Goal: Information Seeking & Learning: Check status

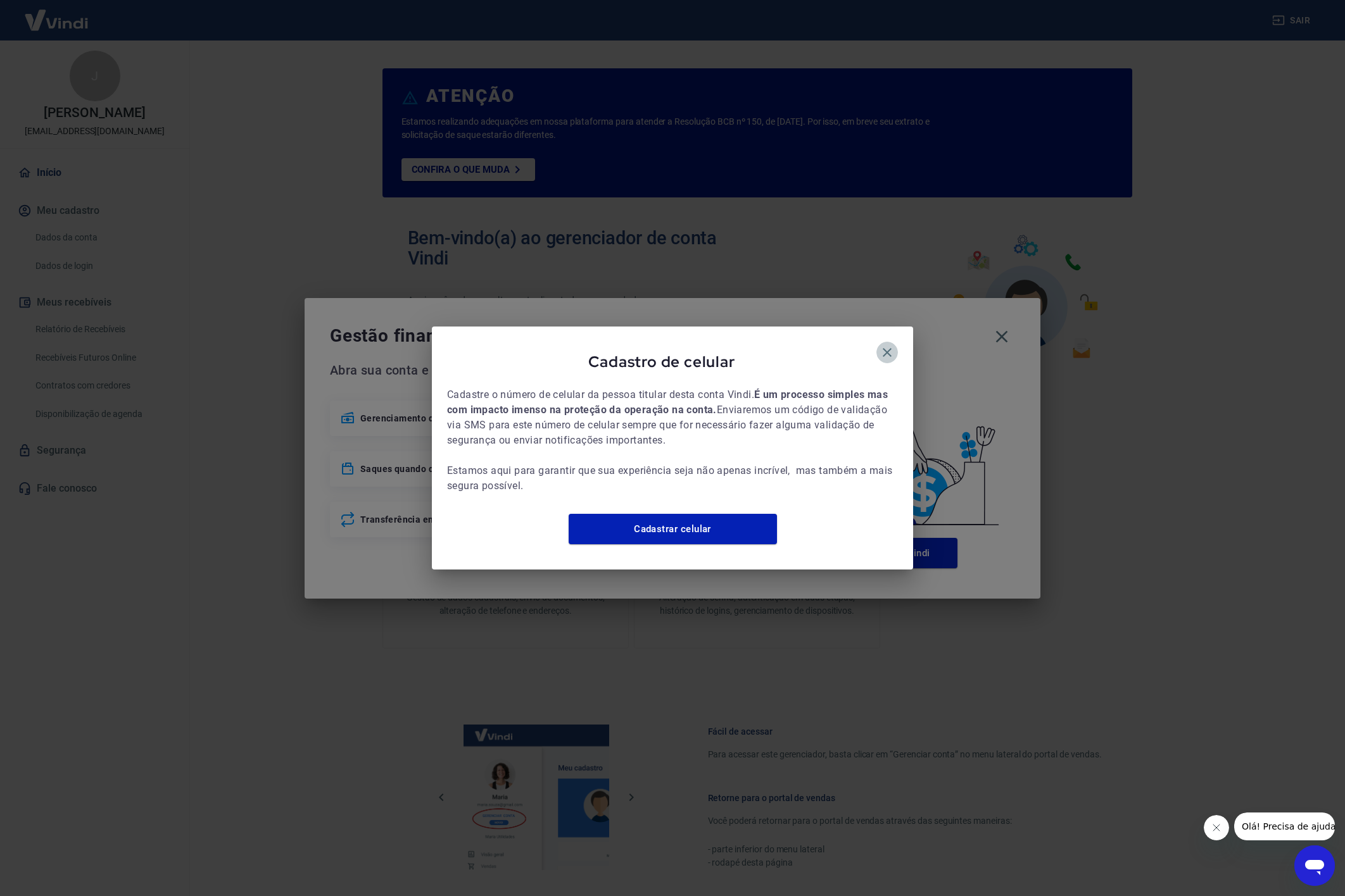
click at [889, 348] on icon "button" at bounding box center [887, 353] width 9 height 9
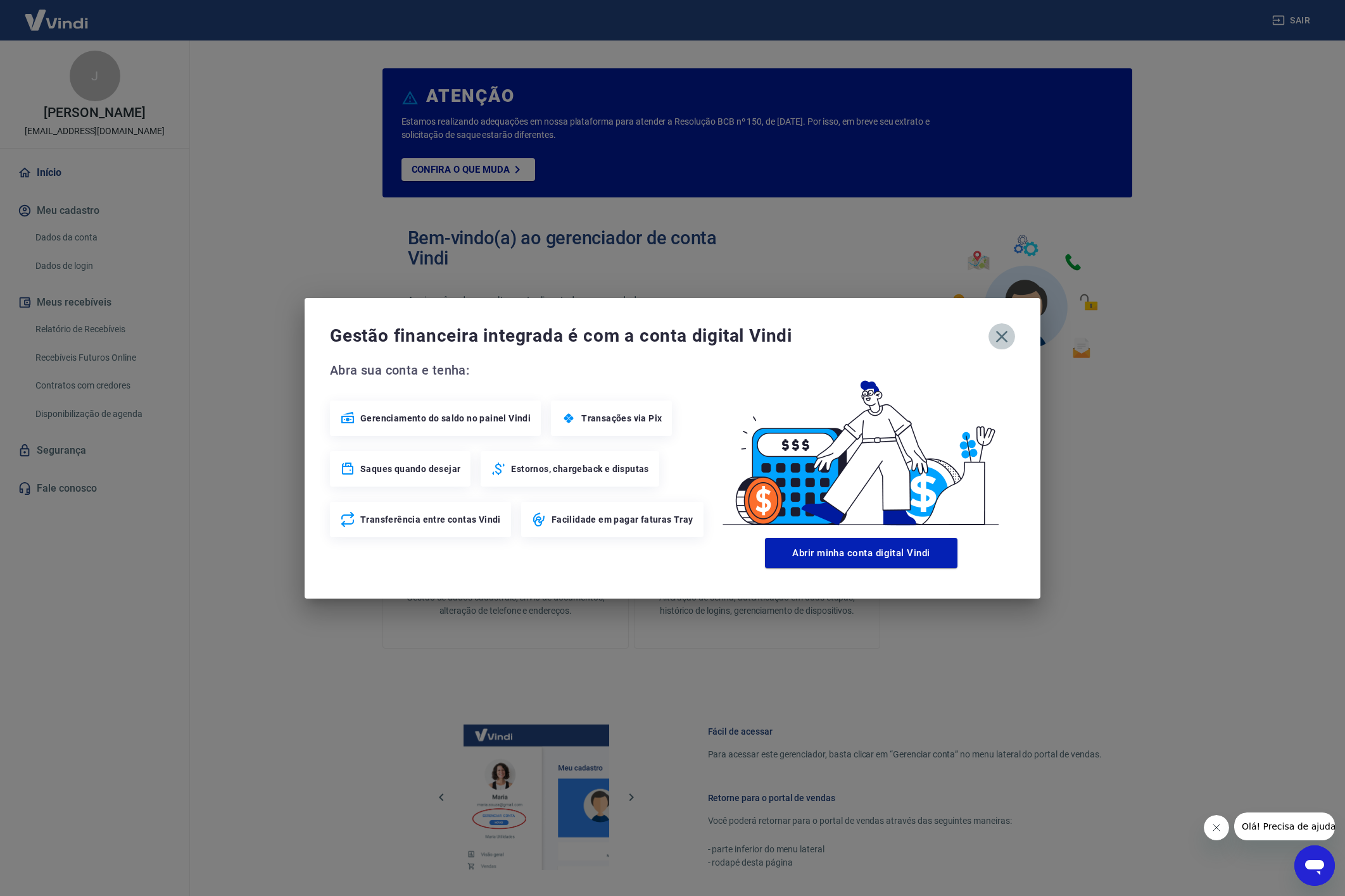
click at [1003, 336] on icon "button" at bounding box center [1002, 336] width 12 height 12
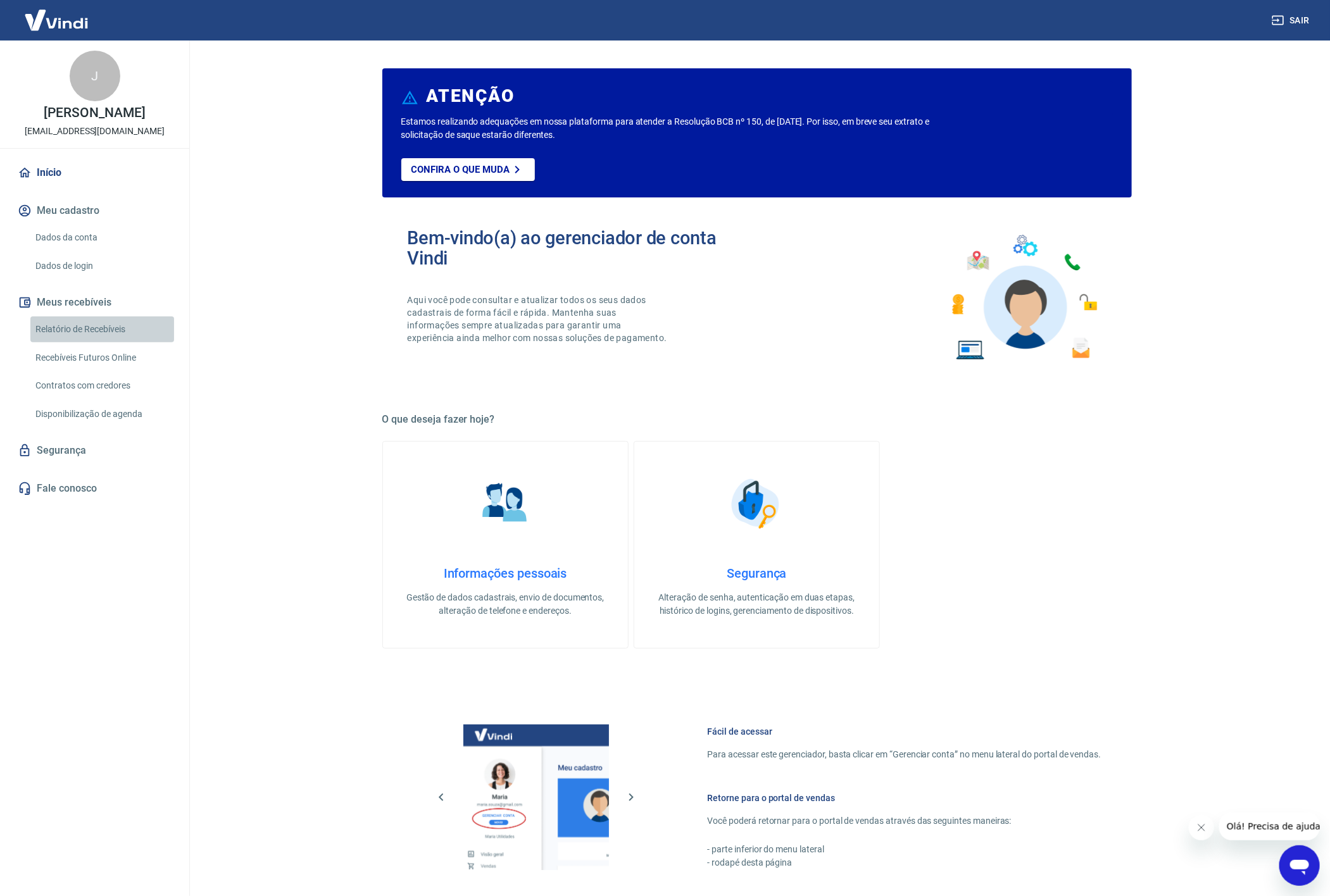
click at [108, 331] on link "Relatório de Recebíveis" at bounding box center [102, 329] width 144 height 26
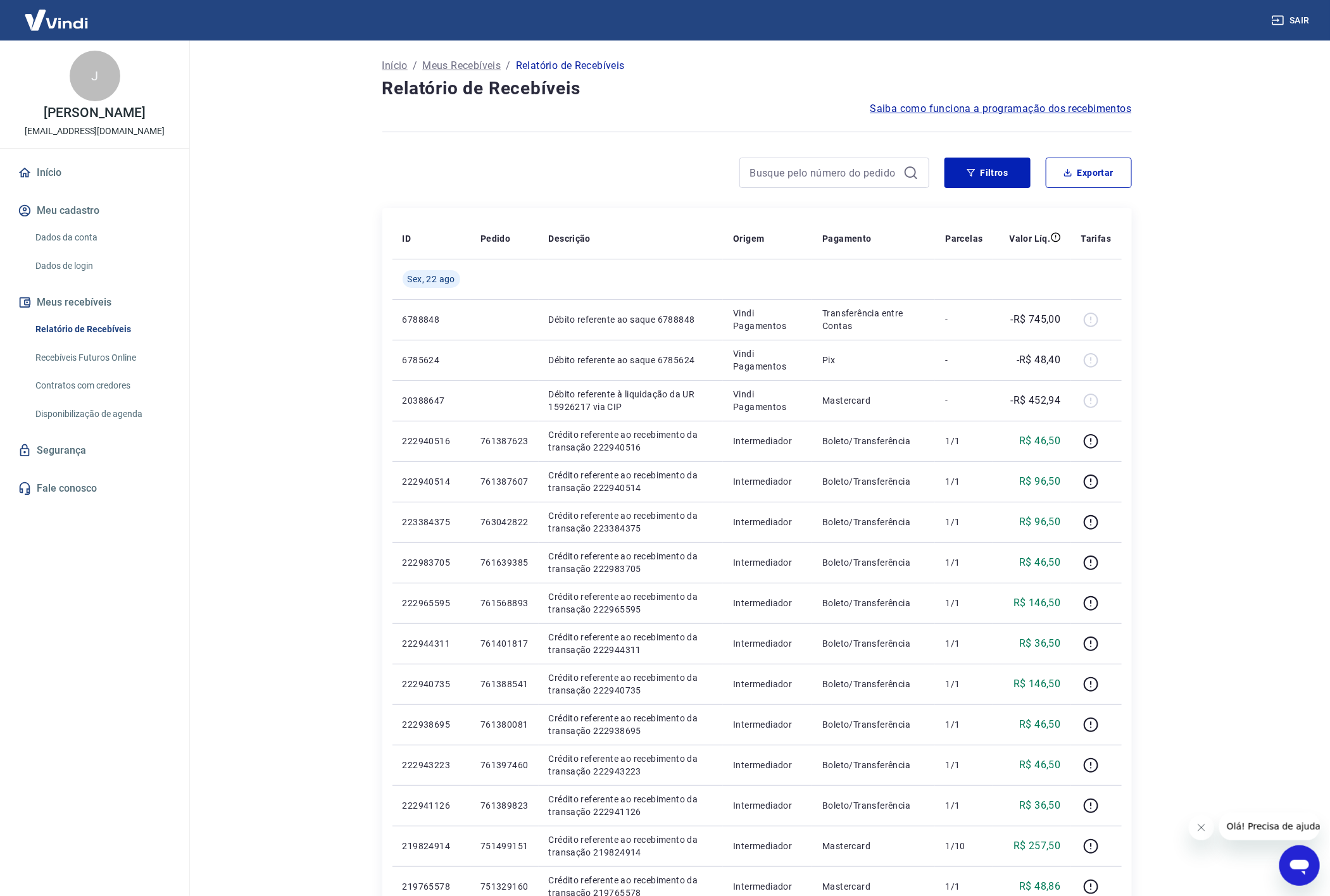
click at [1210, 312] on main "Início / Meus Recebíveis / Relatório de Recebíveis Relatório de Recebíveis Saib…" at bounding box center [757, 469] width 1147 height 856
click at [1154, 332] on div "Início / Meus Recebíveis / Relatório de Recebíveis Relatório de Recebíveis Saib…" at bounding box center [757, 672] width 810 height 1263
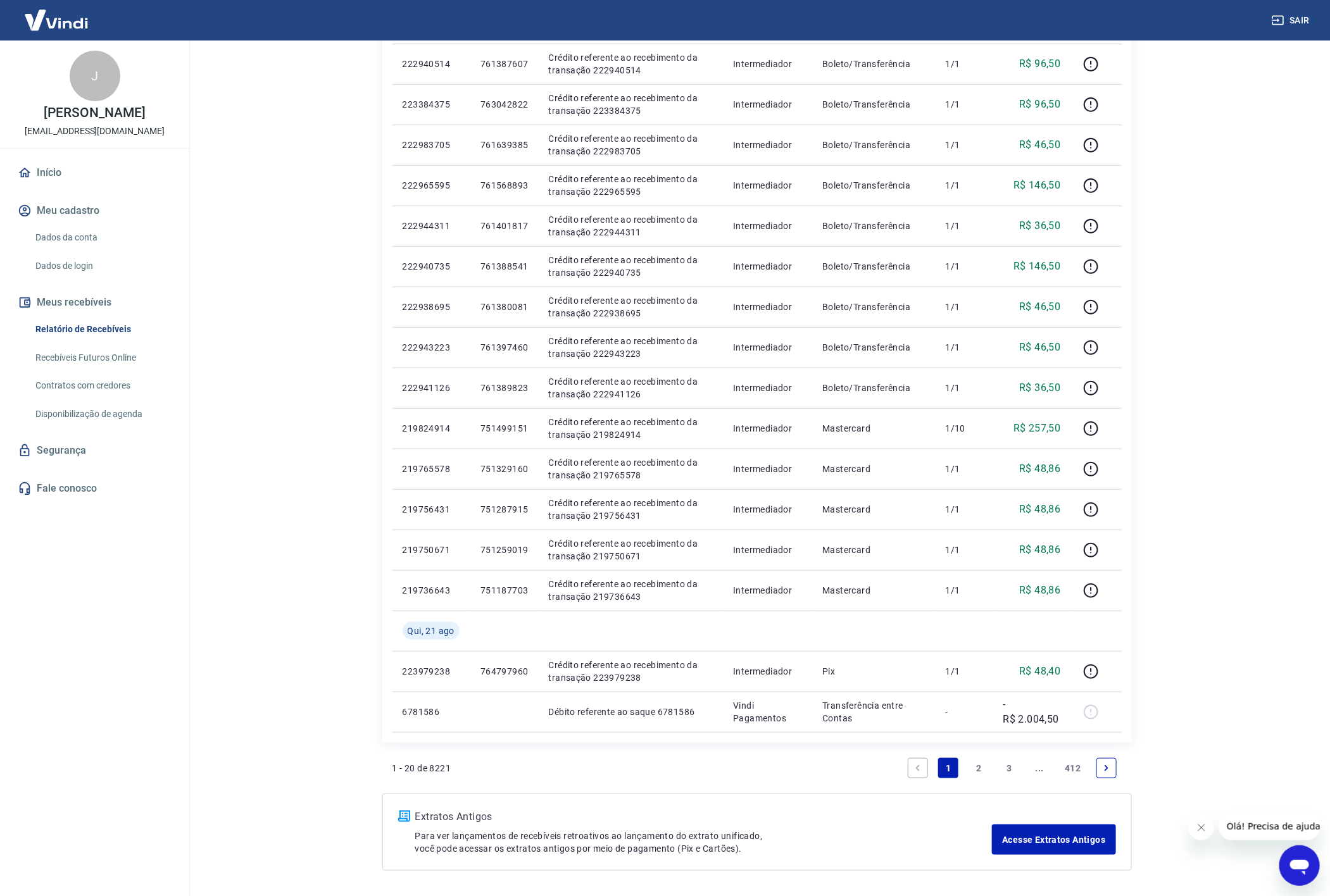
scroll to position [463, 0]
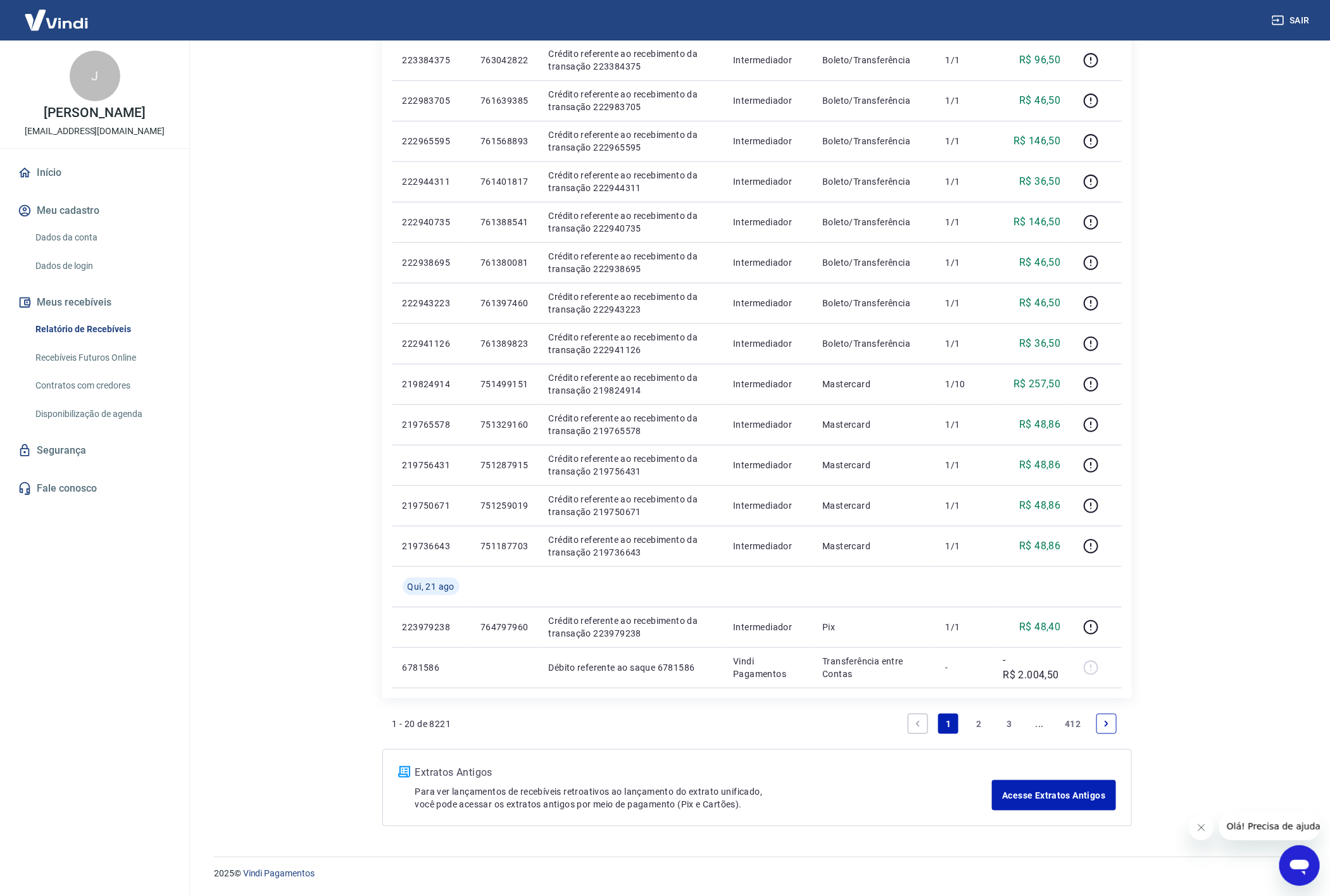
click at [1103, 722] on icon "Next page" at bounding box center [1107, 724] width 9 height 9
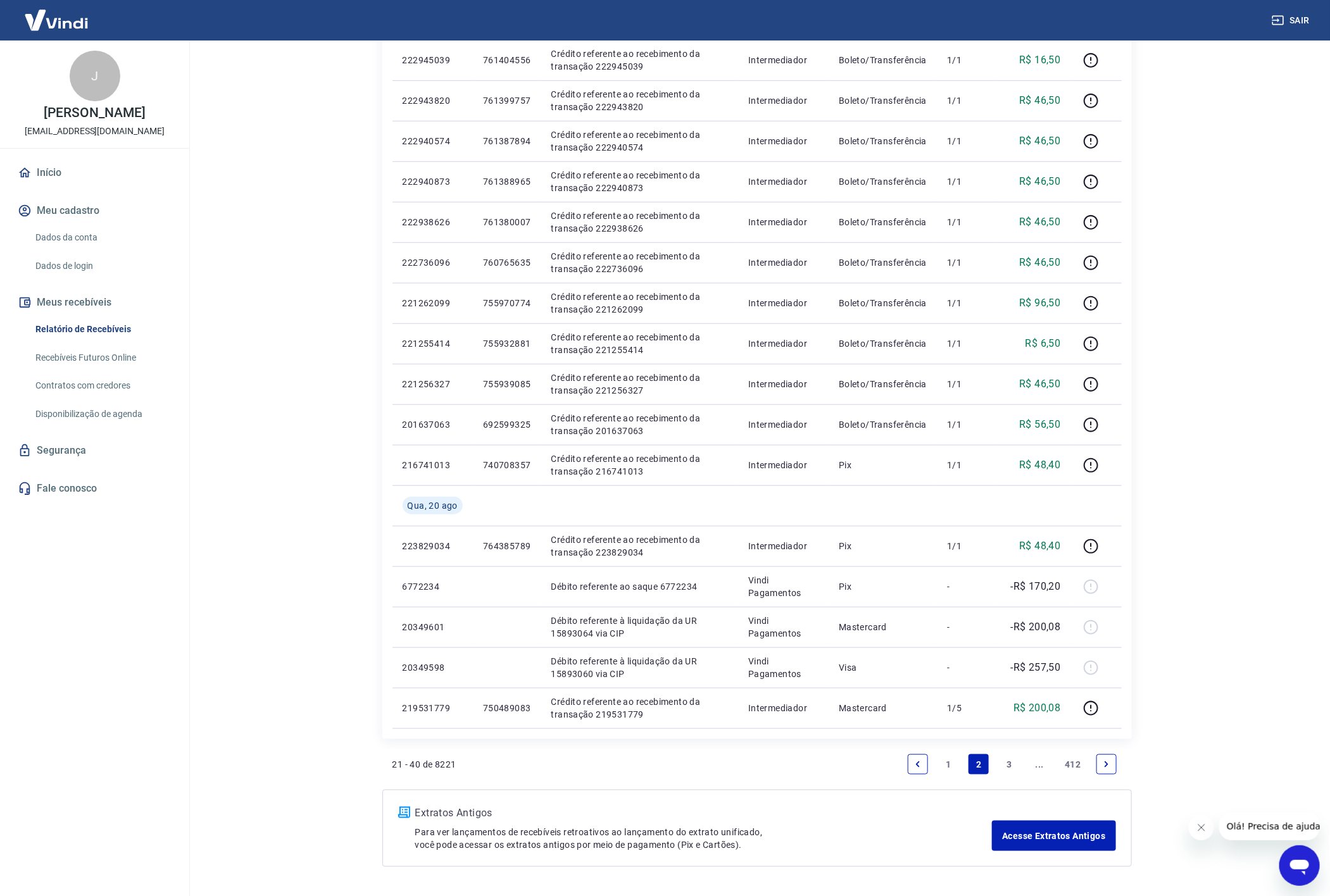
scroll to position [463, 0]
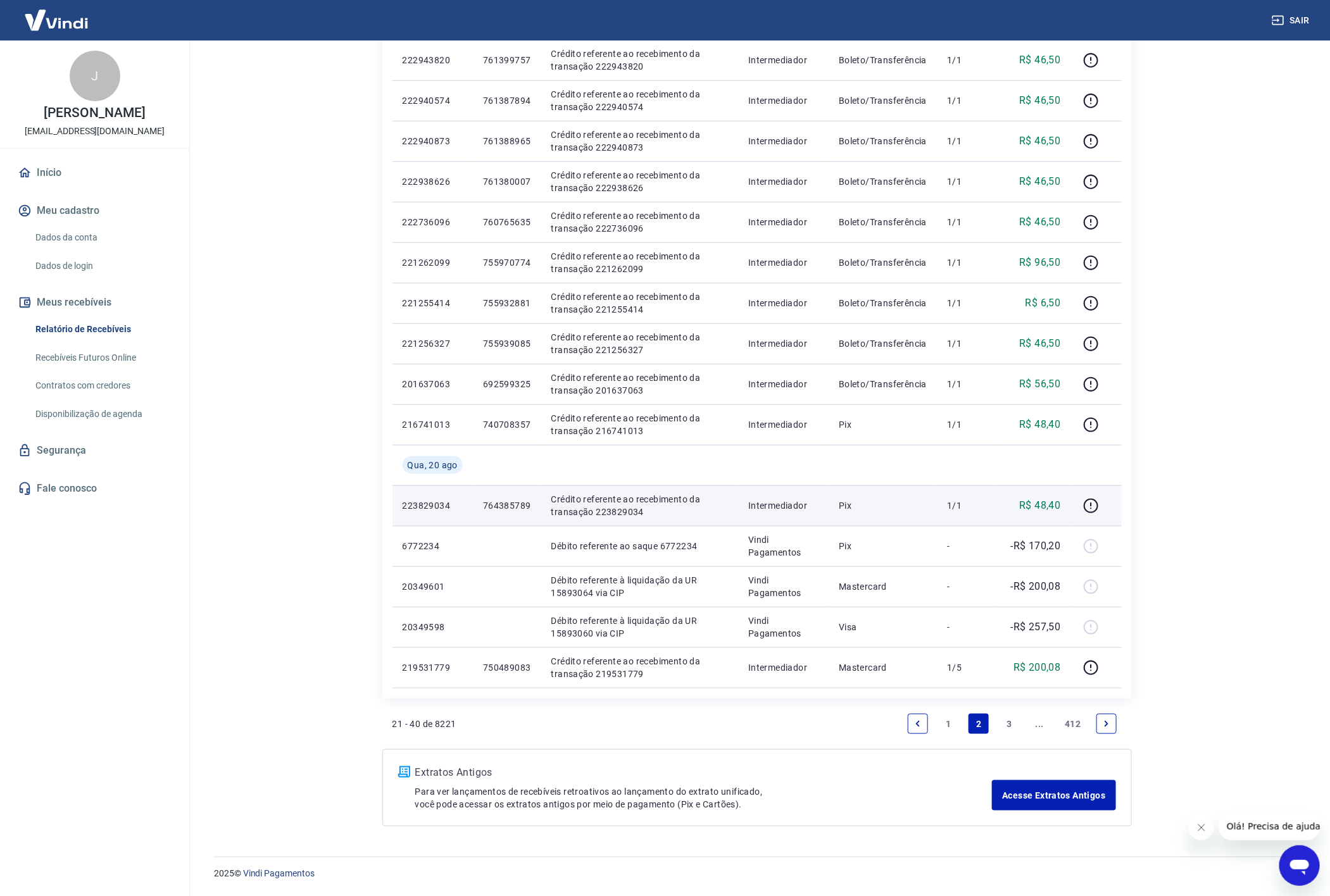
click at [1046, 500] on p "R$ 48,40" at bounding box center [1040, 506] width 41 height 15
copy p "48,40"
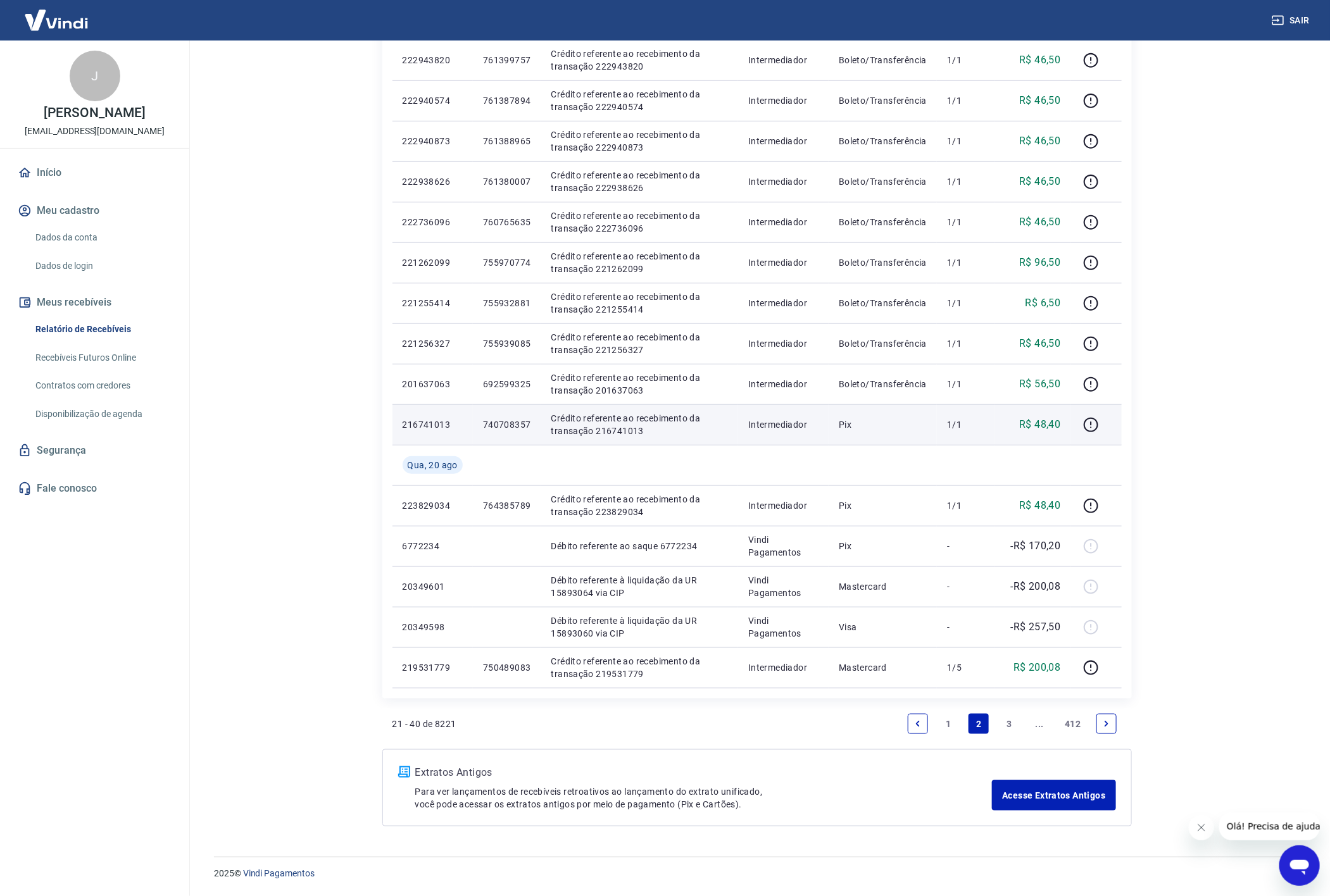
click at [1053, 417] on p "R$ 48,40" at bounding box center [1040, 425] width 41 height 15
copy p "48,40"
drag, startPoint x: 395, startPoint y: 424, endPoint x: 644, endPoint y: 431, distance: 249.1
click at [644, 431] on tr "216741013 740708357 Crédito referente ao recebimento da transação 216741013 Int…" at bounding box center [758, 425] width 729 height 41
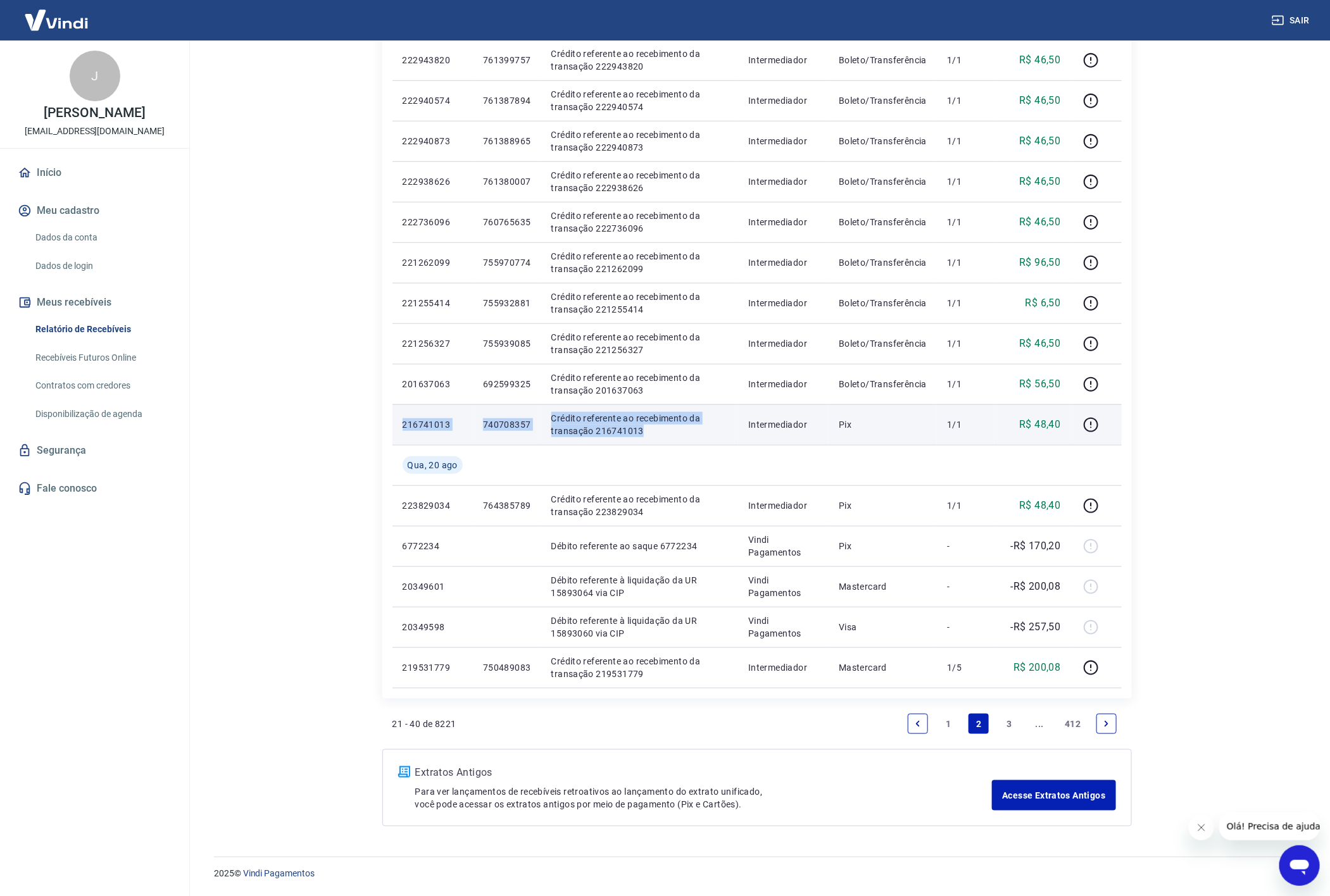
copy tr "216741013 740708357 [PERSON_NAME] referente ao recebimento da transação 2167410…"
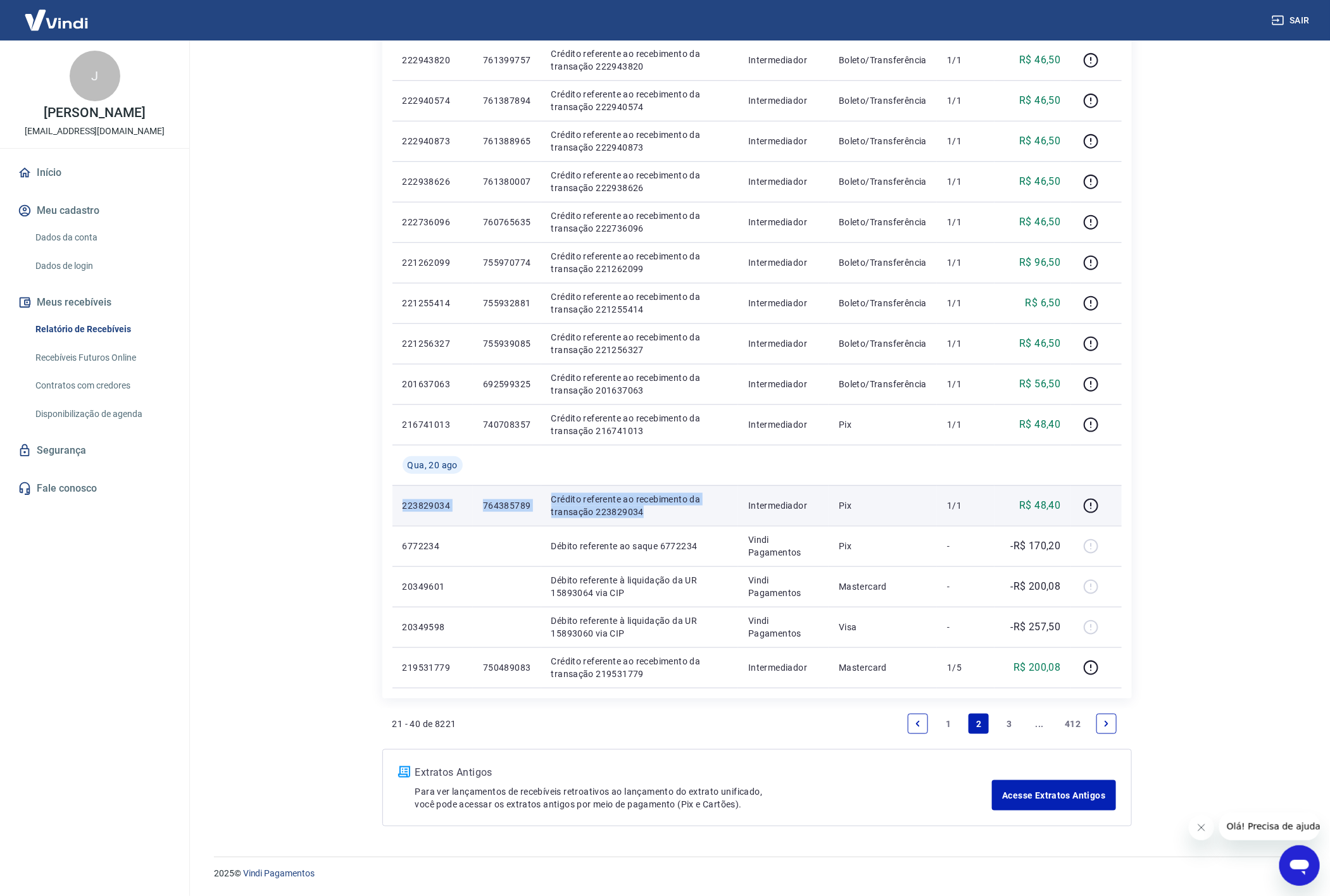
drag, startPoint x: 396, startPoint y: 509, endPoint x: 648, endPoint y: 510, distance: 252.0
click at [648, 510] on tr "223829034 764385789 Crédito referente ao recebimento da transação 223829034 Int…" at bounding box center [758, 506] width 729 height 41
copy tr "223829034 764385789 Crédito referente ao recebimento da transação 223829034"
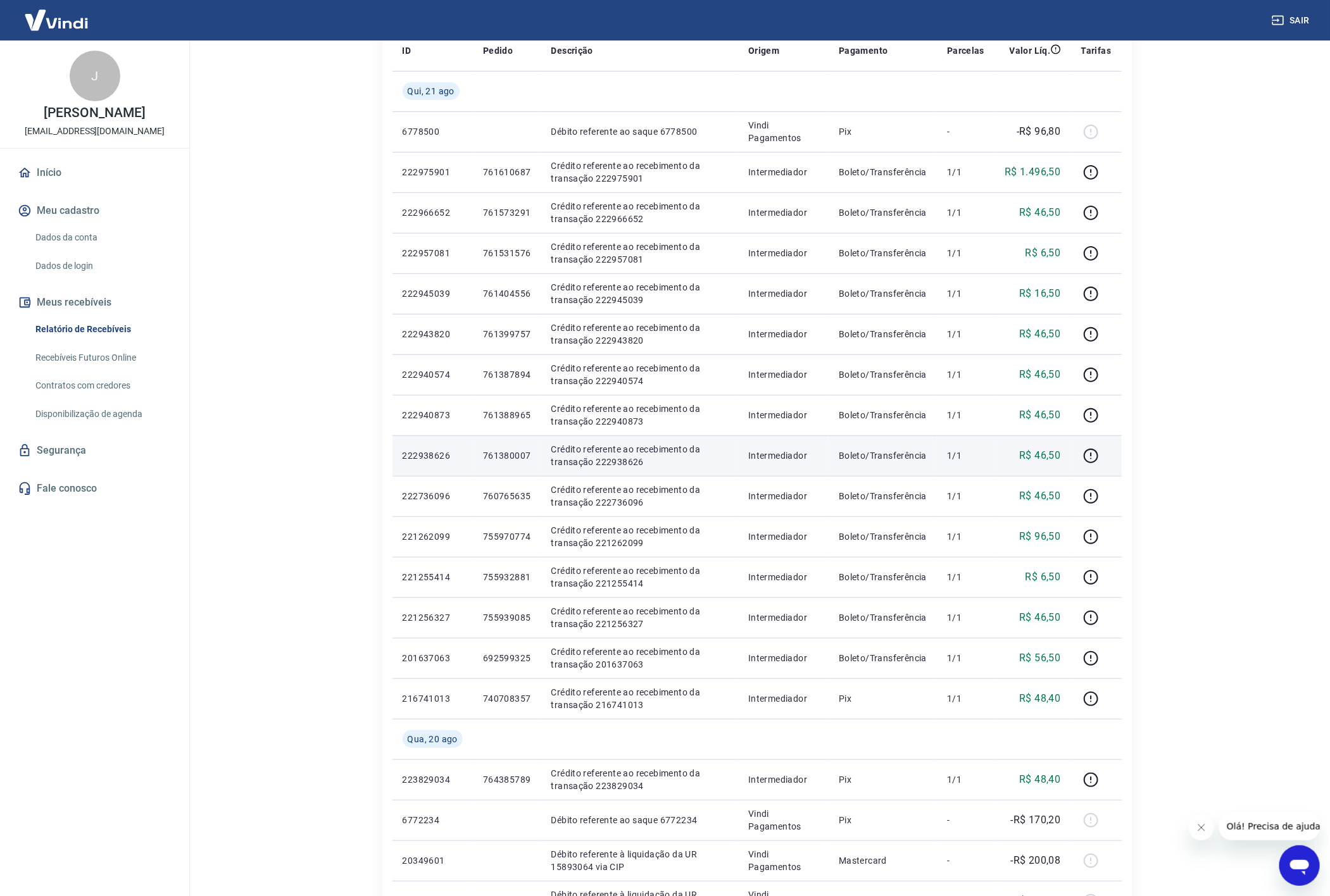
scroll to position [84, 0]
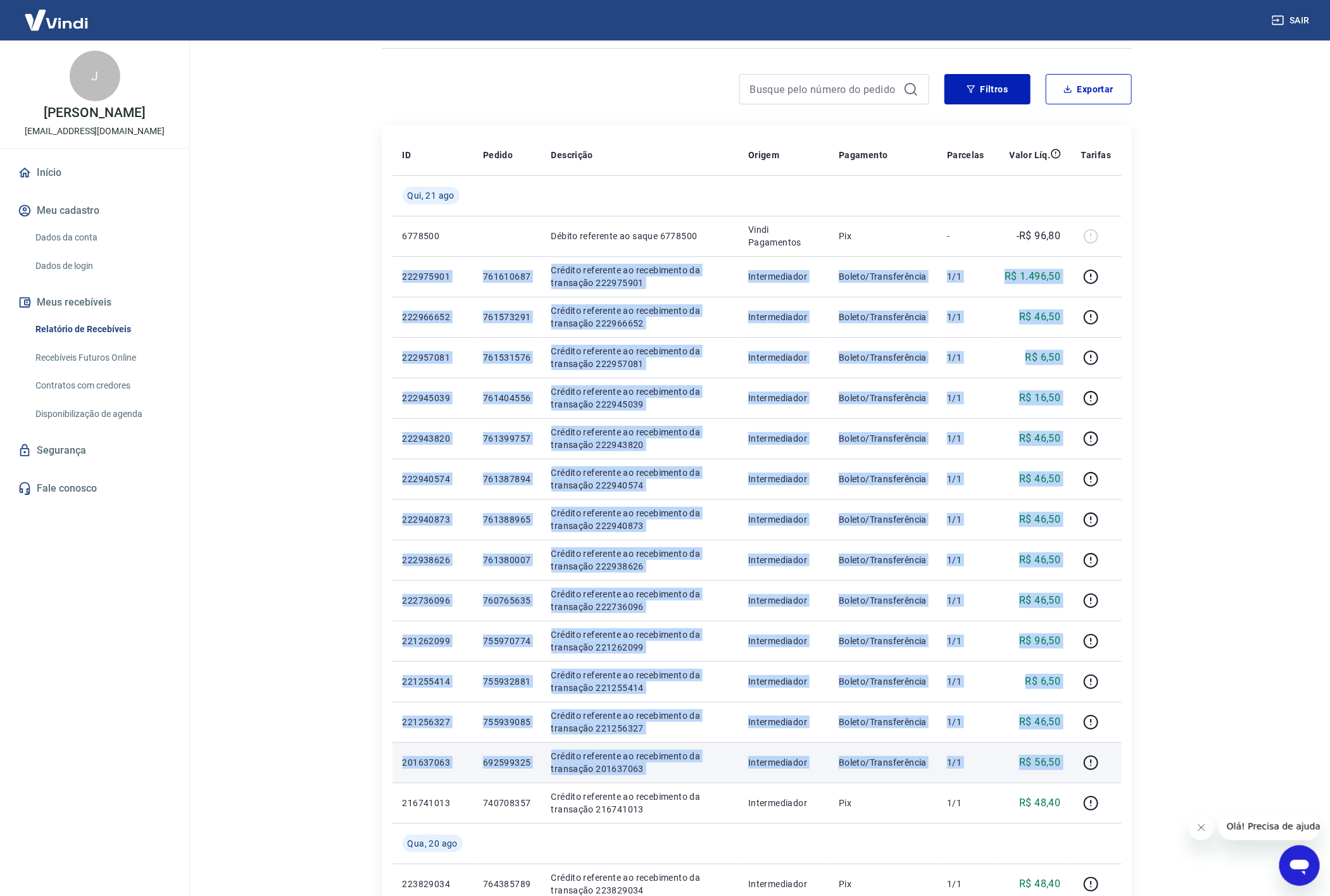
drag, startPoint x: 399, startPoint y: 279, endPoint x: 1072, endPoint y: 765, distance: 830.1
click at [1072, 765] on tbody "[DATE] 6778500 Débito referente ao saque 6778500 Vindi Pagamentos Pix - -R$ 96,…" at bounding box center [758, 621] width 729 height 891
copy tbody "549160589 614379480 Loremip dolorsita co adipiscinge se doeiusmod 438508311 Tem…"
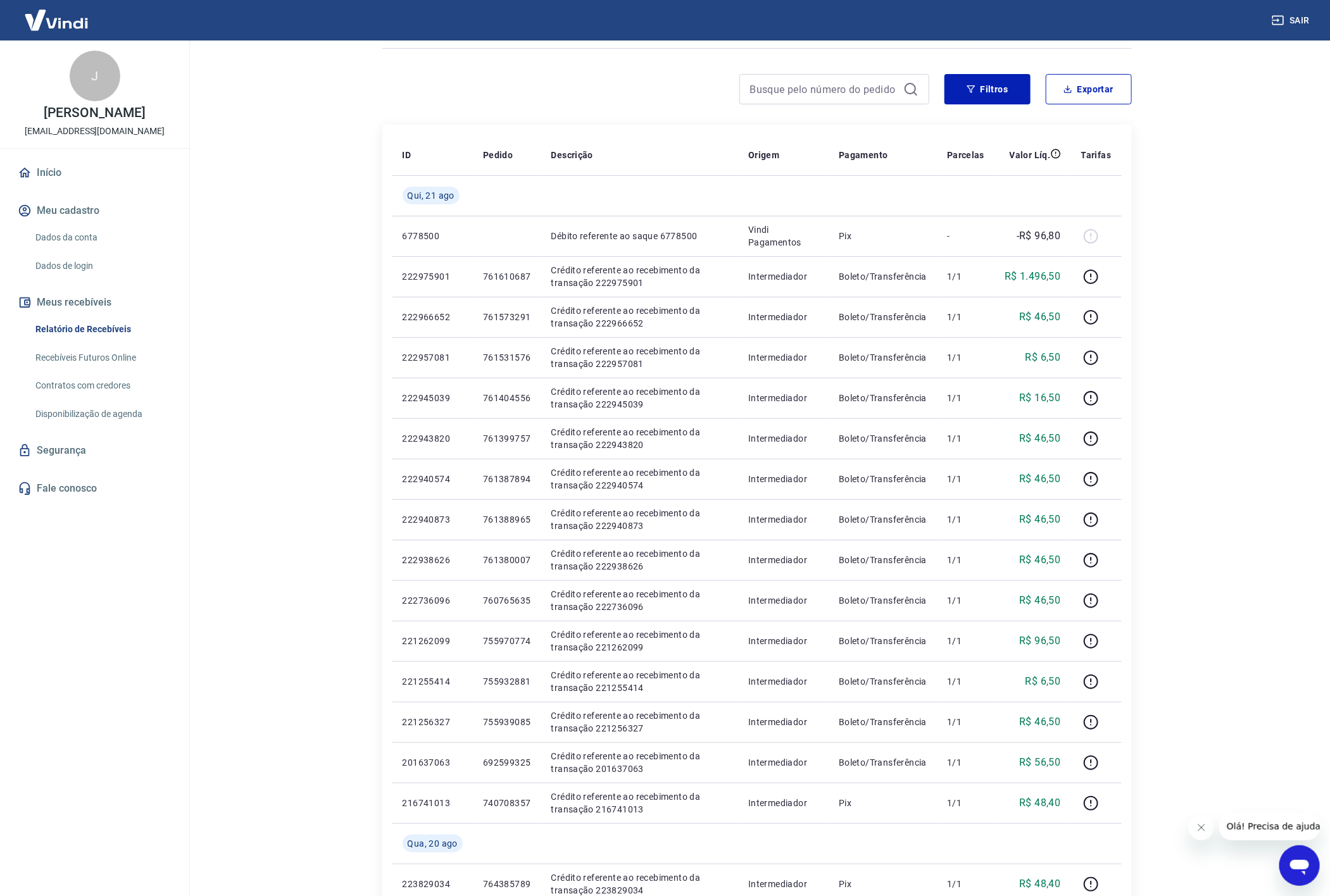
click at [1176, 475] on main "Início / Meus Recebíveis / Relatório de Recebíveis Relatório de Recebíveis Saib…" at bounding box center [757, 385] width 1147 height 856
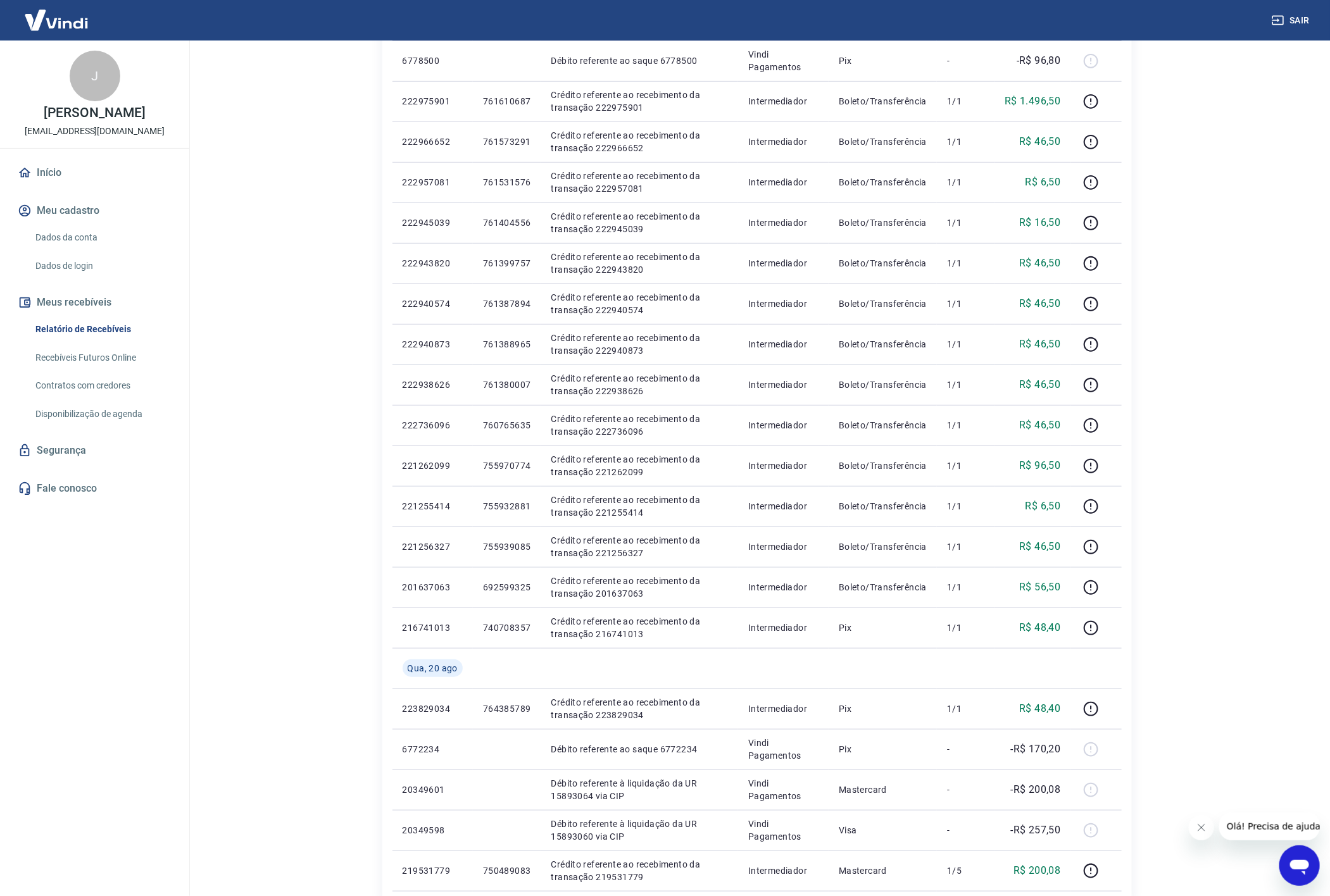
scroll to position [273, 0]
